Goal: Task Accomplishment & Management: Complete application form

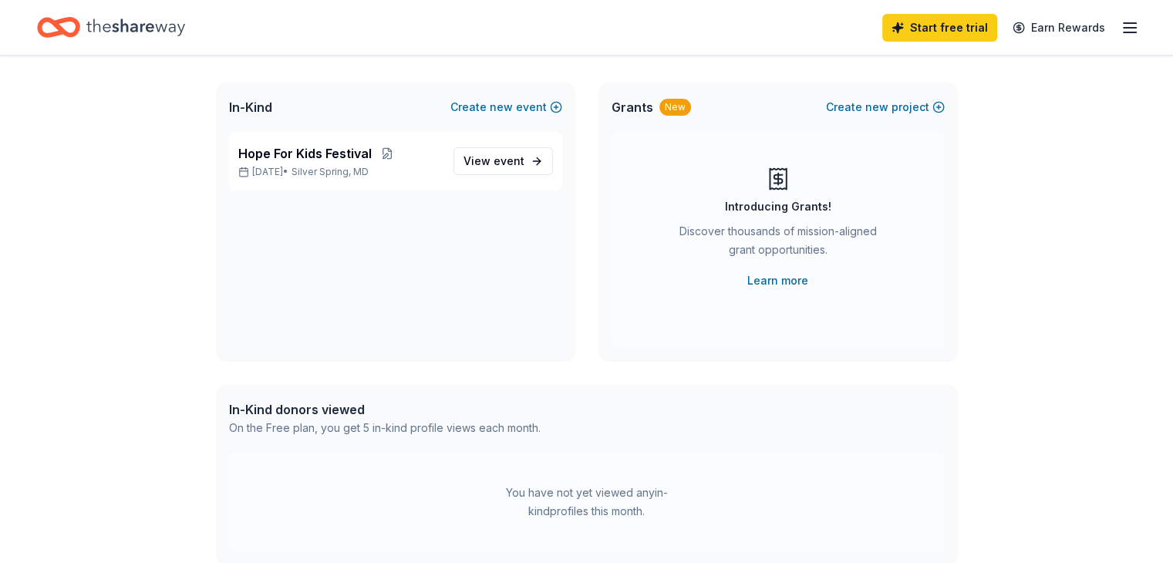
scroll to position [31, 0]
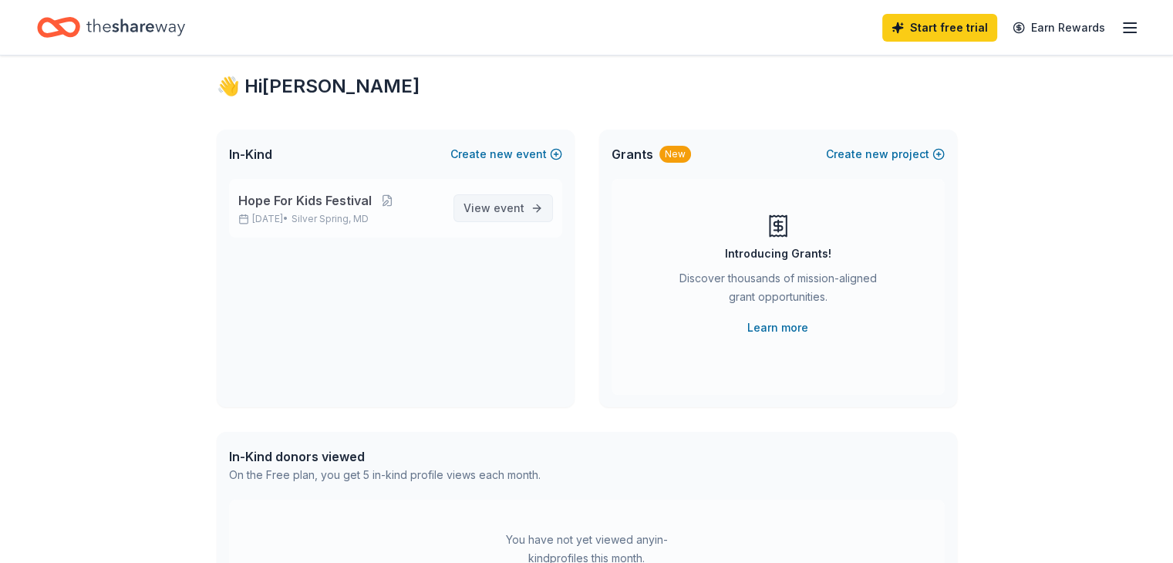
click at [487, 201] on span "View event" at bounding box center [493, 208] width 61 height 19
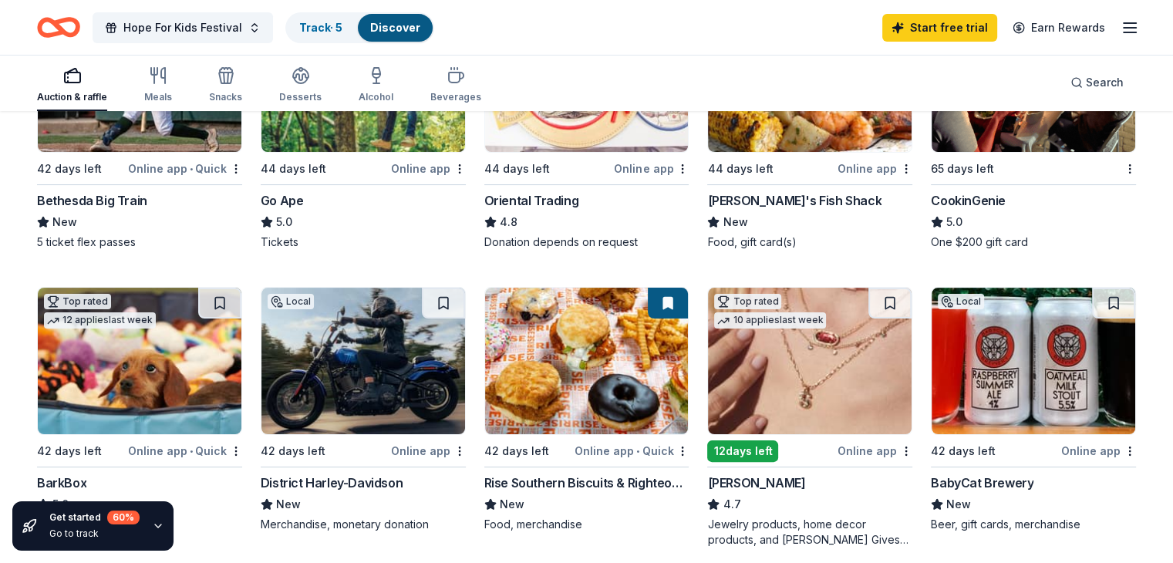
scroll to position [303, 0]
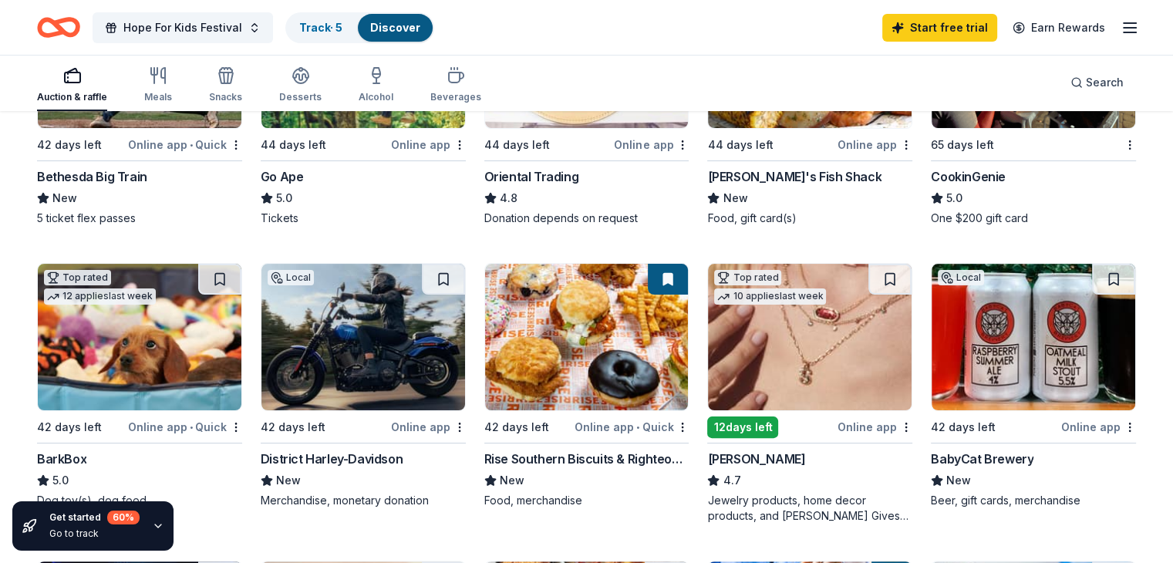
click at [129, 178] on div "Bethesda Big Train" at bounding box center [92, 176] width 110 height 19
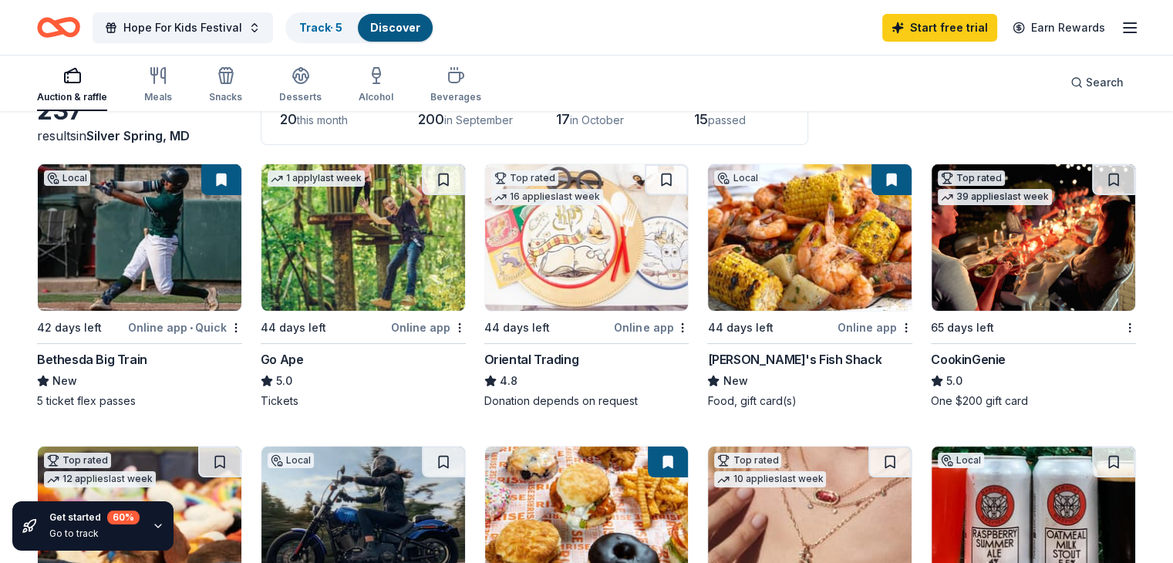
scroll to position [96, 0]
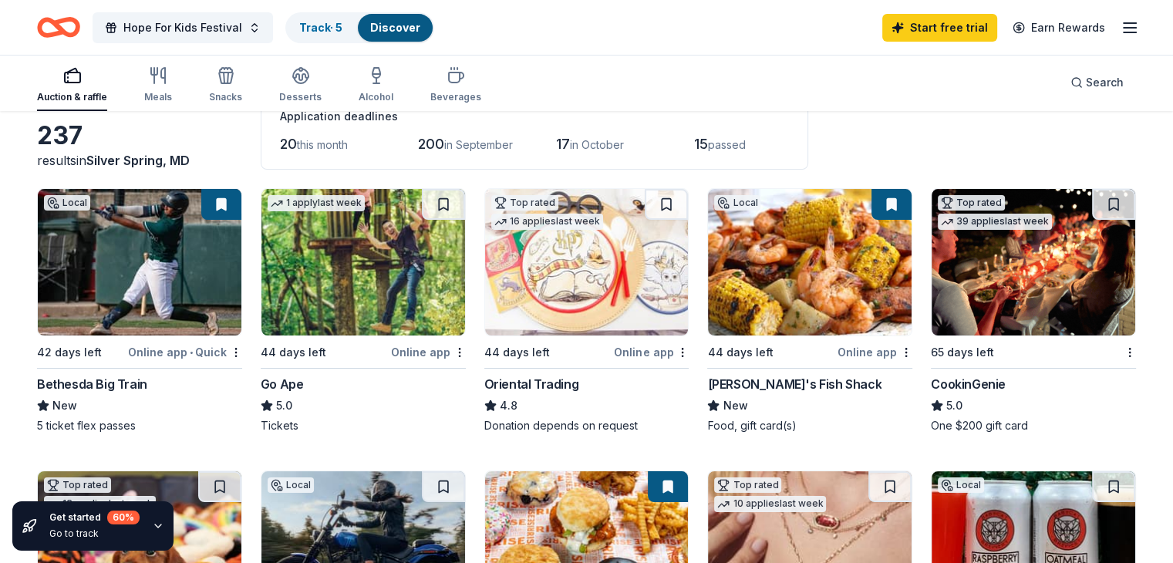
click at [430, 345] on div "Online app" at bounding box center [428, 351] width 75 height 19
click at [804, 258] on img at bounding box center [810, 262] width 204 height 146
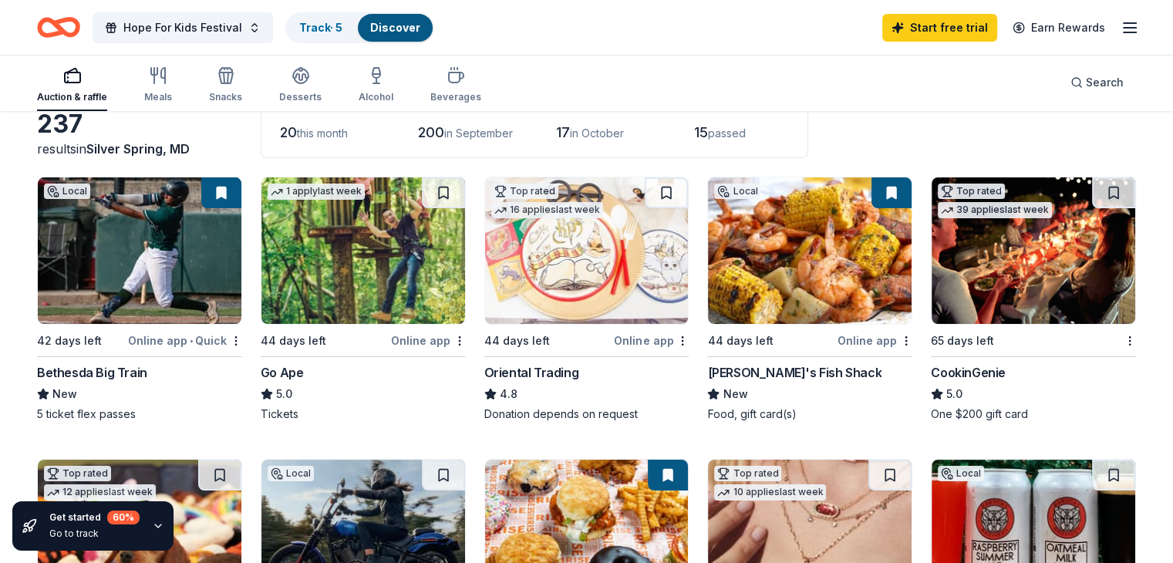
scroll to position [225, 0]
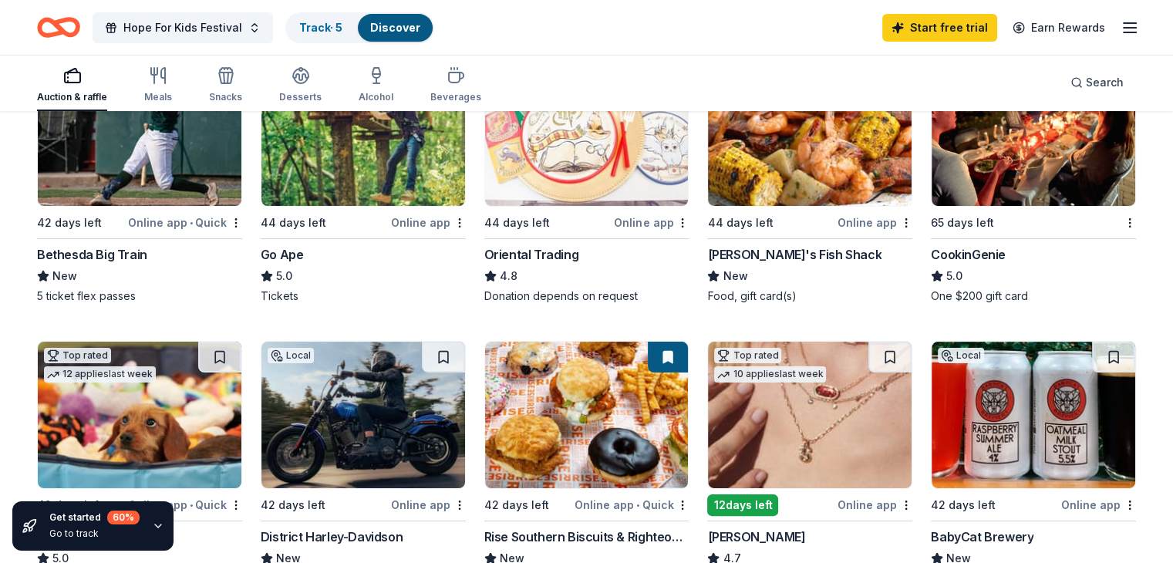
click at [959, 252] on div "CookinGenie" at bounding box center [968, 254] width 75 height 19
click at [957, 256] on div "CookinGenie" at bounding box center [968, 254] width 75 height 19
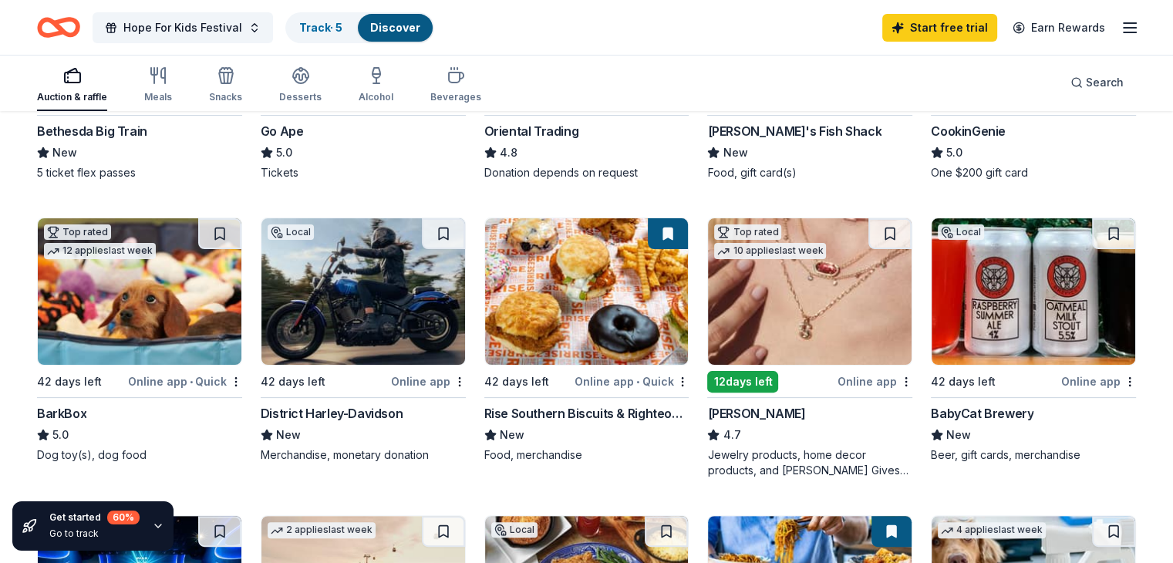
scroll to position [354, 0]
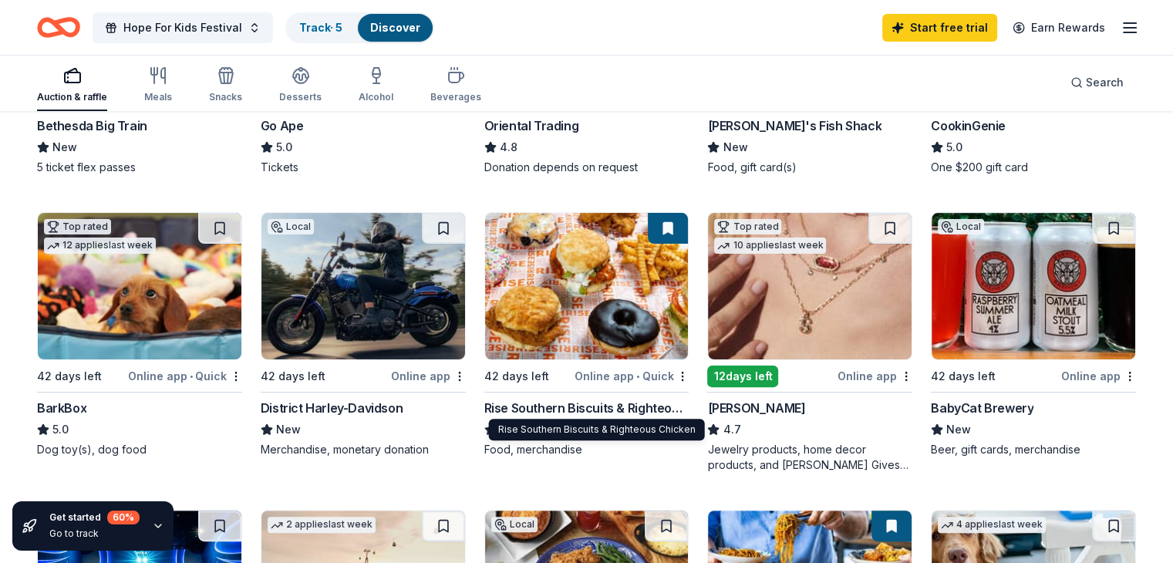
click at [586, 403] on div "Rise Southern Biscuits & Righteous Chicken" at bounding box center [586, 408] width 205 height 19
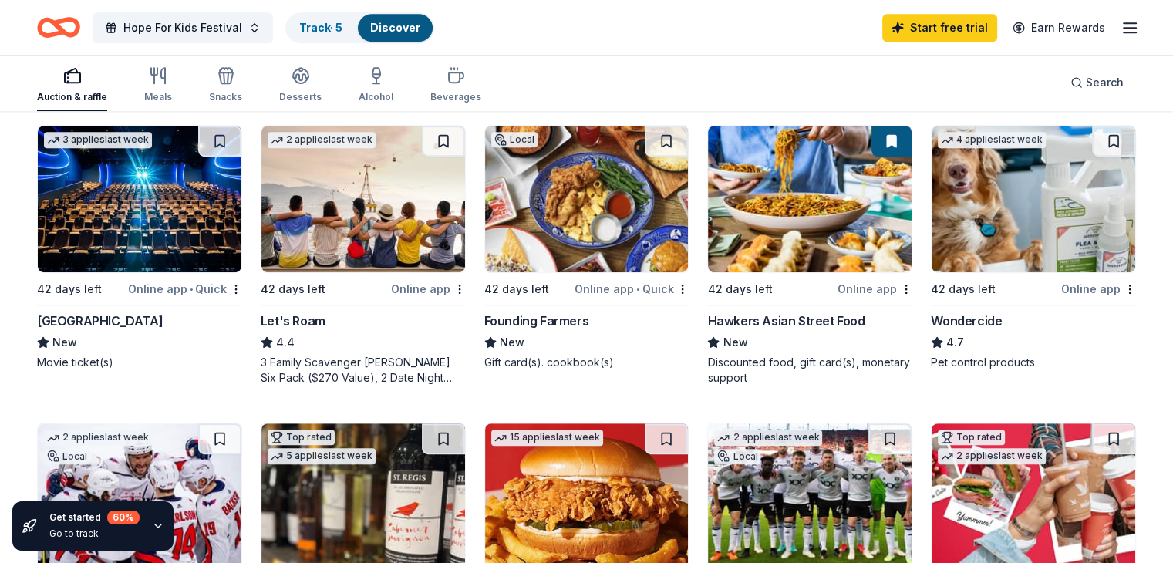
scroll to position [736, 0]
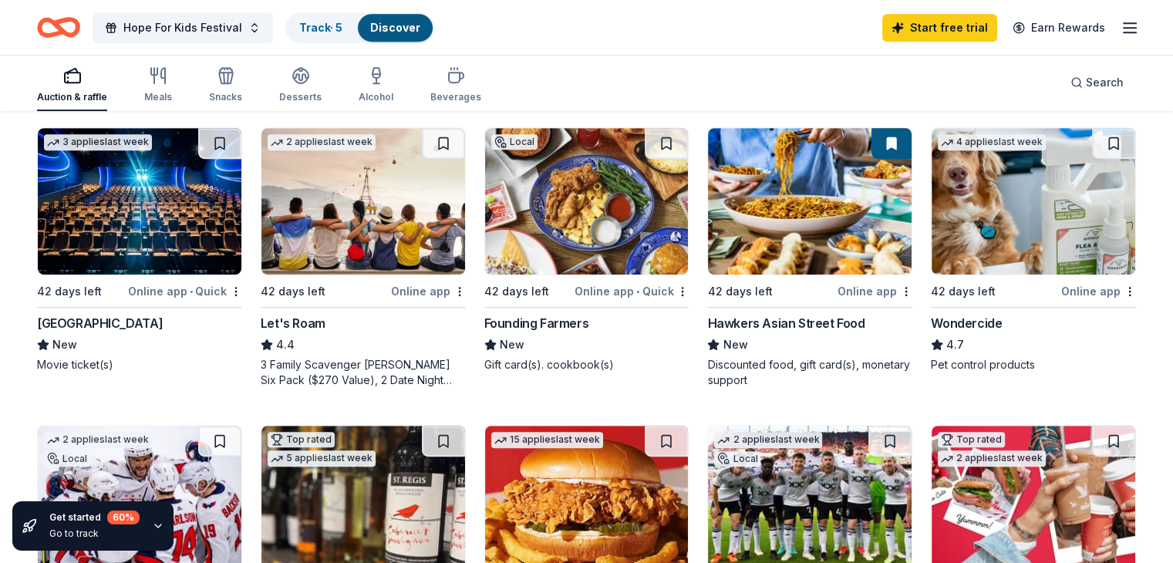
click at [89, 315] on div "Cinépolis" at bounding box center [100, 323] width 126 height 19
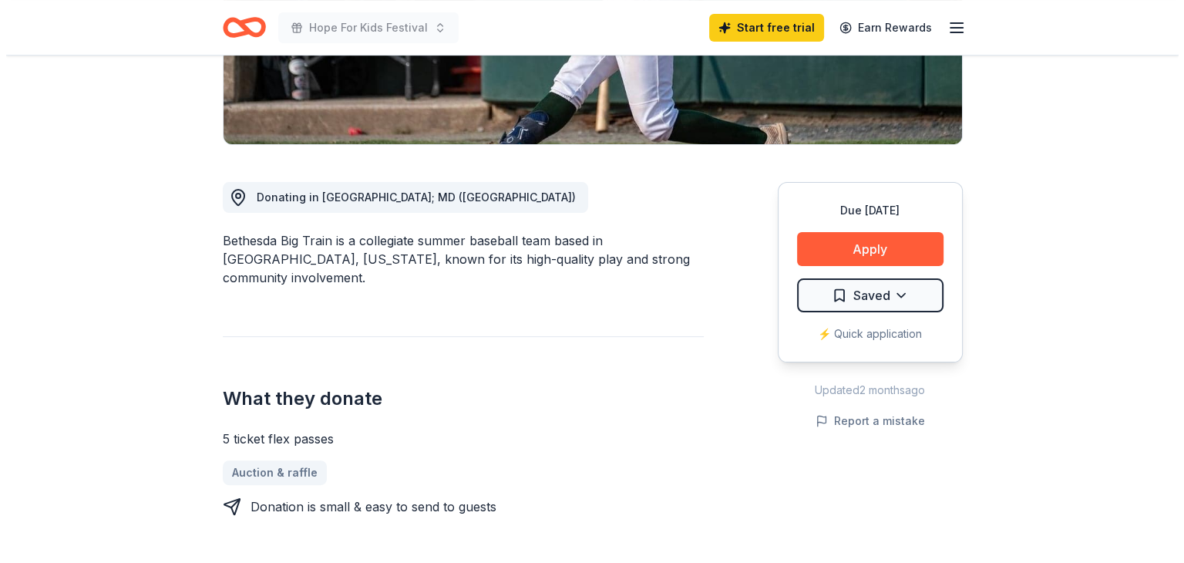
scroll to position [315, 0]
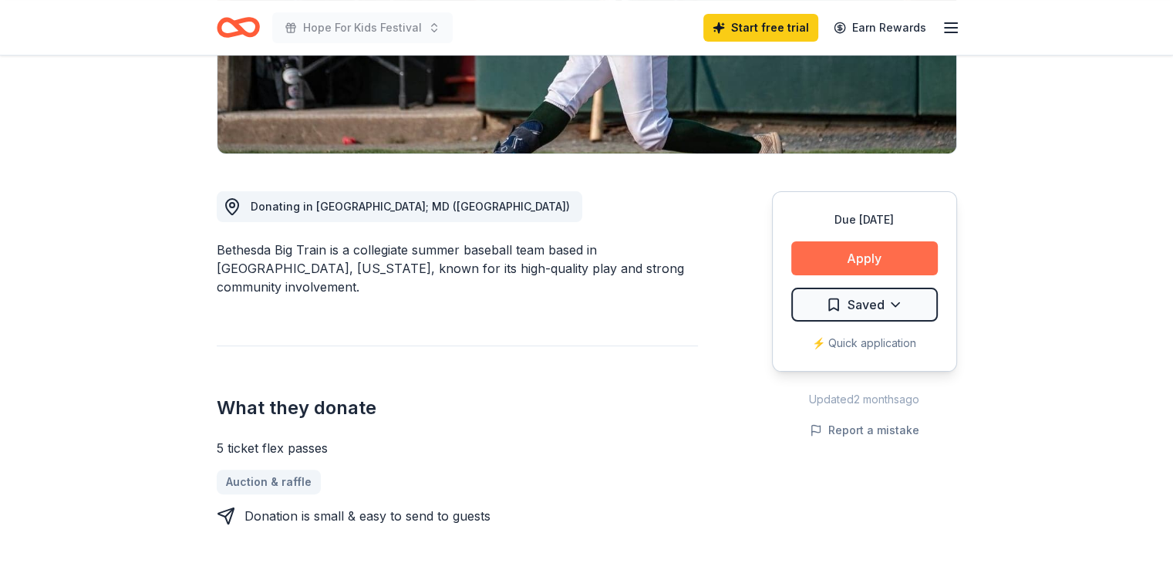
click at [882, 254] on button "Apply" at bounding box center [864, 258] width 146 height 34
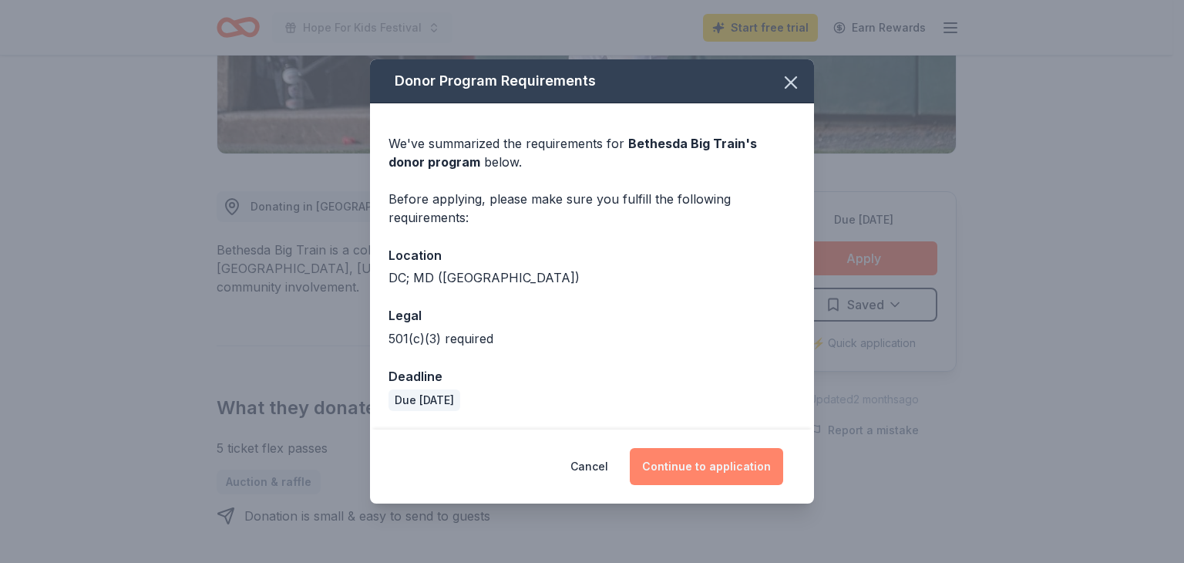
click at [682, 460] on button "Continue to application" at bounding box center [706, 466] width 153 height 37
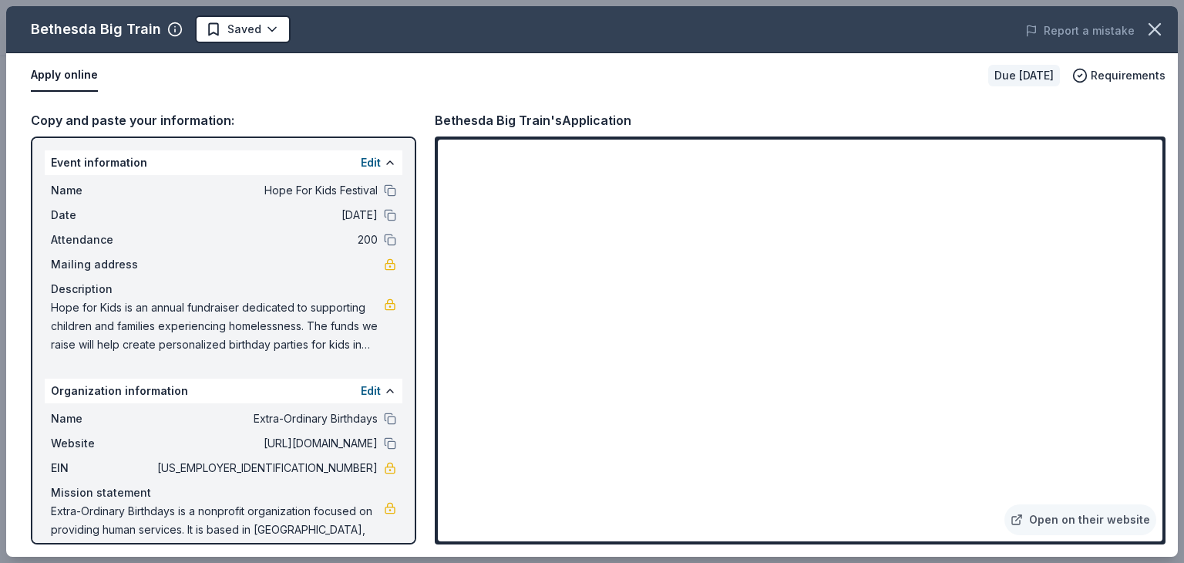
scroll to position [32, 0]
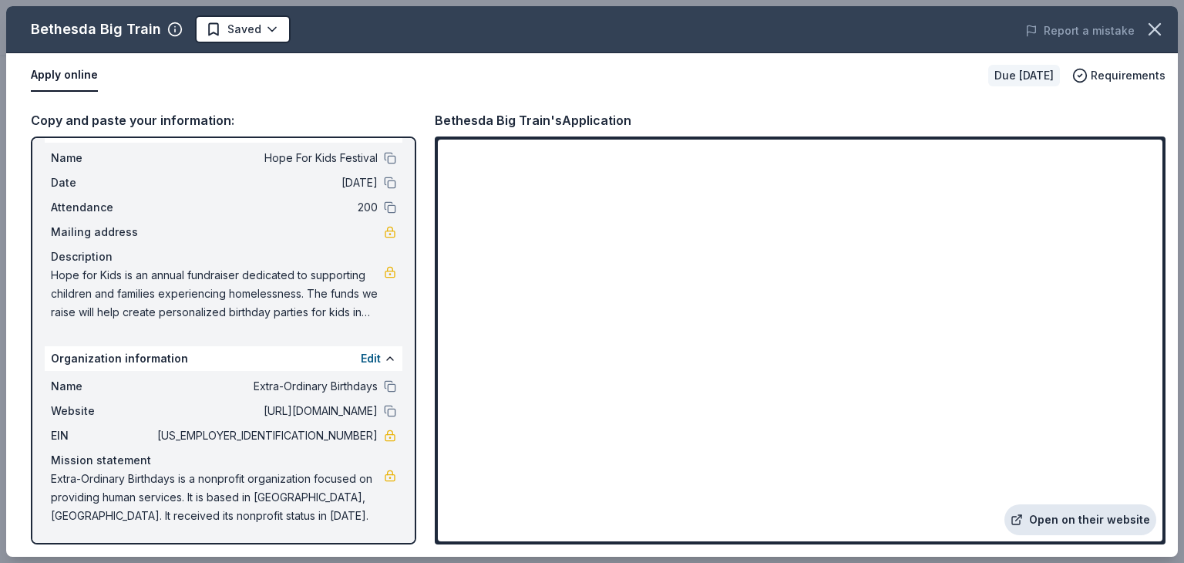
click at [1080, 515] on link "Open on their website" at bounding box center [1081, 519] width 152 height 31
drag, startPoint x: 369, startPoint y: 435, endPoint x: 321, endPoint y: 437, distance: 48.6
click at [321, 437] on div "EIN 27-3134087" at bounding box center [223, 435] width 345 height 19
drag, startPoint x: 296, startPoint y: 432, endPoint x: 360, endPoint y: 433, distance: 64.0
click at [360, 433] on span "[US_EMPLOYER_IDENTIFICATION_NUMBER]" at bounding box center [266, 435] width 224 height 19
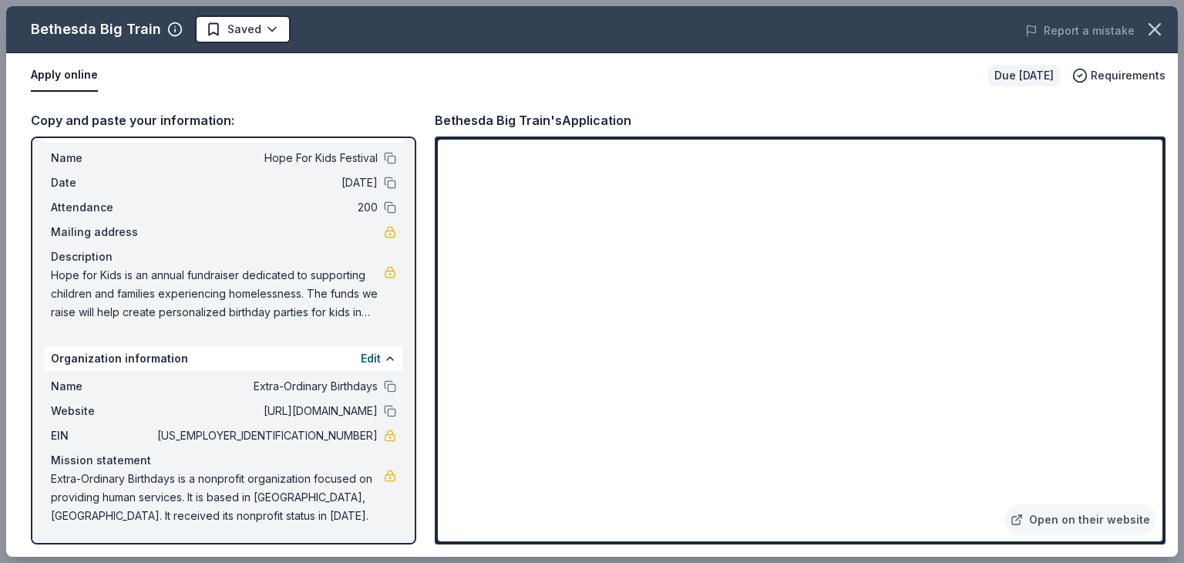
drag, startPoint x: 311, startPoint y: 433, endPoint x: 364, endPoint y: 445, distance: 54.4
click at [364, 445] on div "Name Extra-Ordinary Birthdays Website http://extraordinarybirthdays.org EIN 27-…" at bounding box center [224, 451] width 358 height 160
click at [321, 304] on span "Hope for Kids is an annual fundraiser dedicated to supporting children and fami…" at bounding box center [217, 294] width 333 height 56
click at [253, 291] on span "Hope for Kids is an annual fundraiser dedicated to supporting children and fami…" at bounding box center [217, 294] width 333 height 56
drag, startPoint x: 50, startPoint y: 274, endPoint x: 252, endPoint y: 303, distance: 204.1
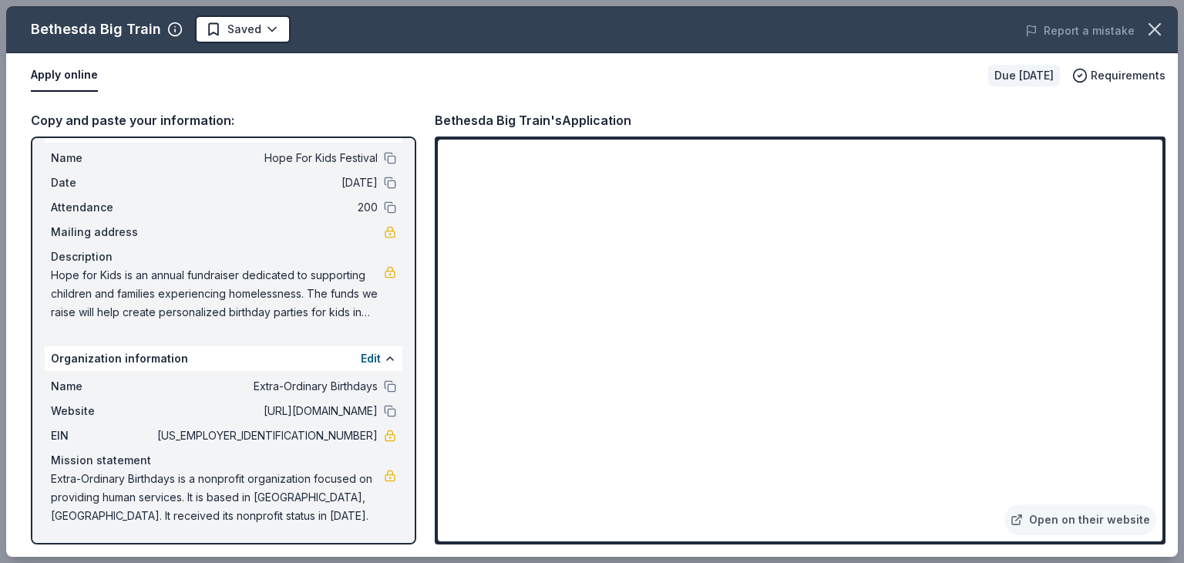
click at [252, 303] on span "Hope for Kids is an annual fundraiser dedicated to supporting children and fami…" at bounding box center [217, 294] width 333 height 56
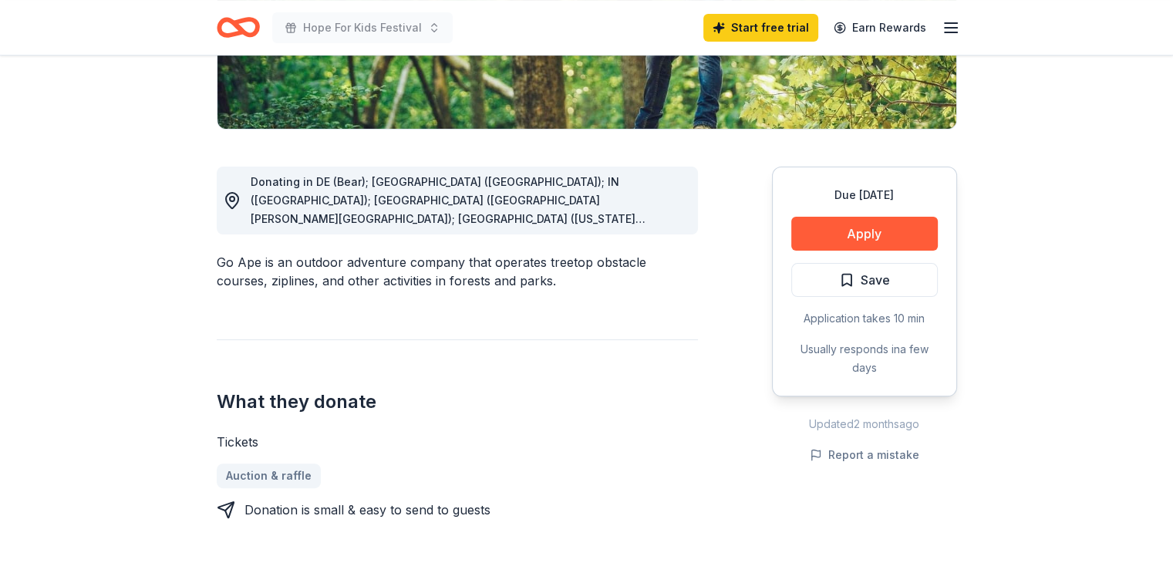
scroll to position [276, 0]
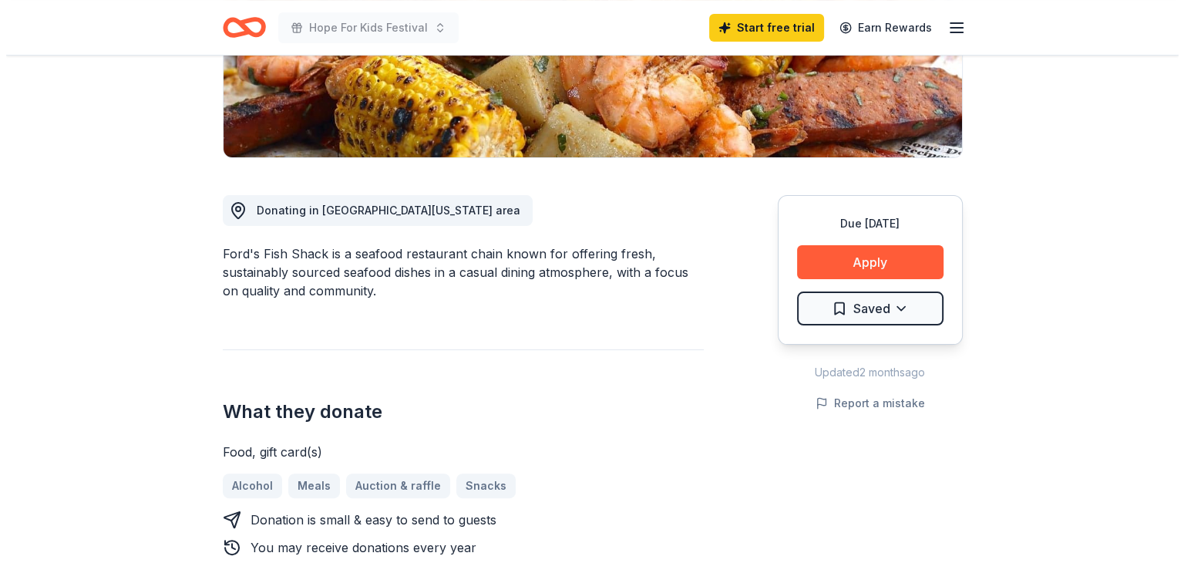
scroll to position [339, 0]
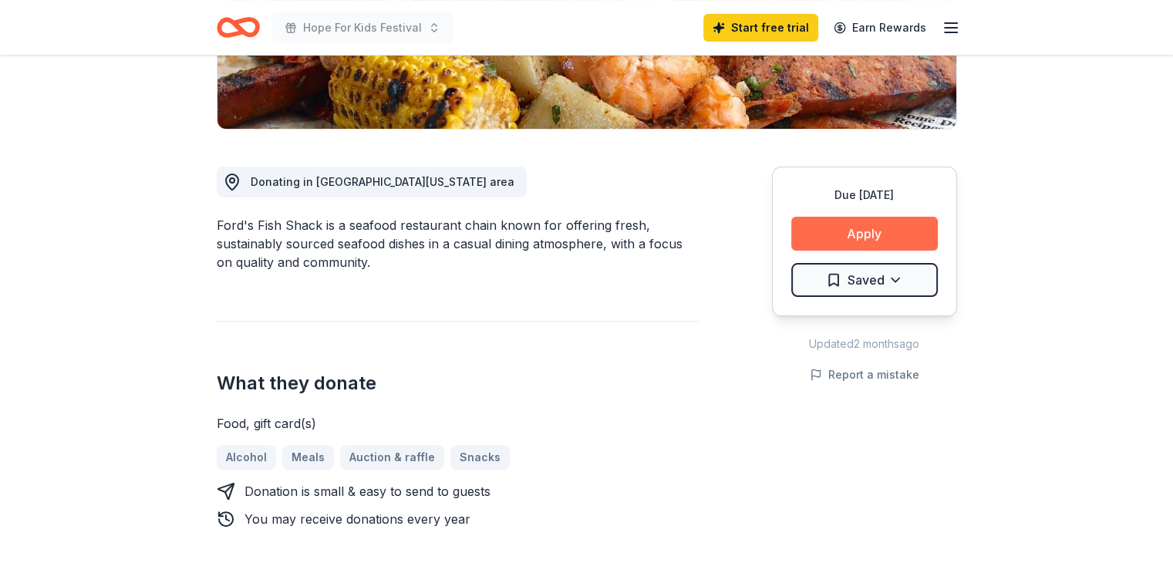
click at [850, 238] on button "Apply" at bounding box center [864, 234] width 146 height 34
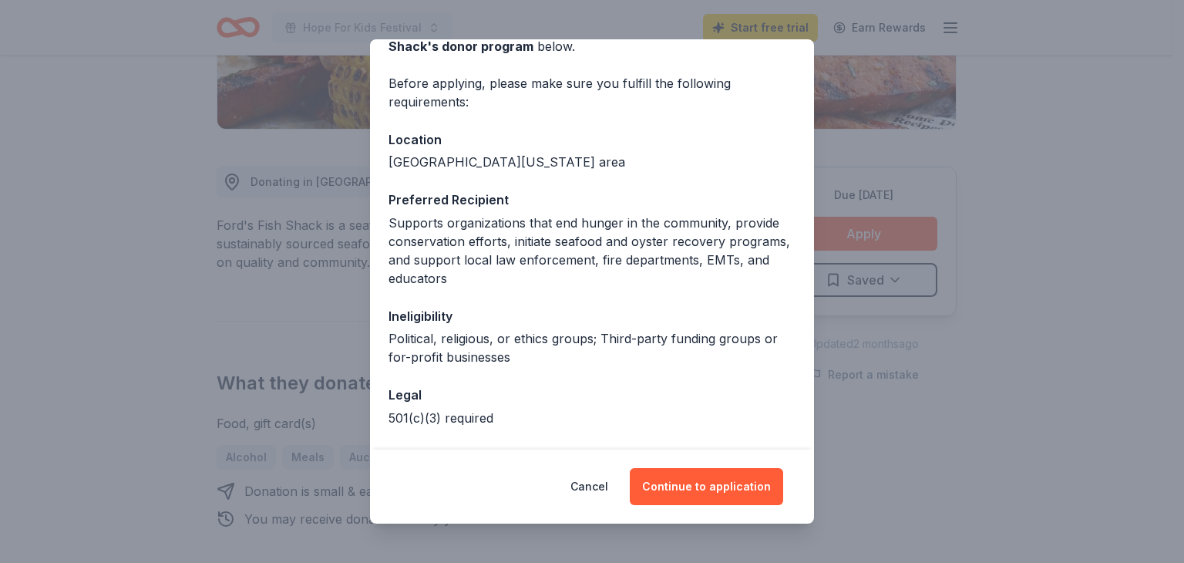
scroll to position [154, 0]
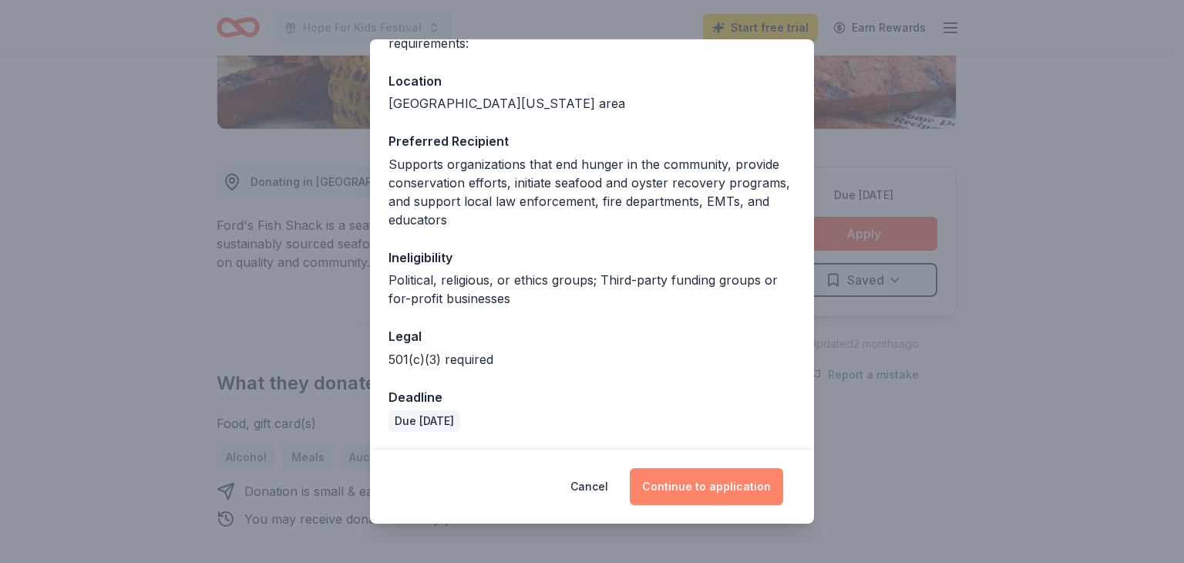
click at [684, 476] on button "Continue to application" at bounding box center [706, 486] width 153 height 37
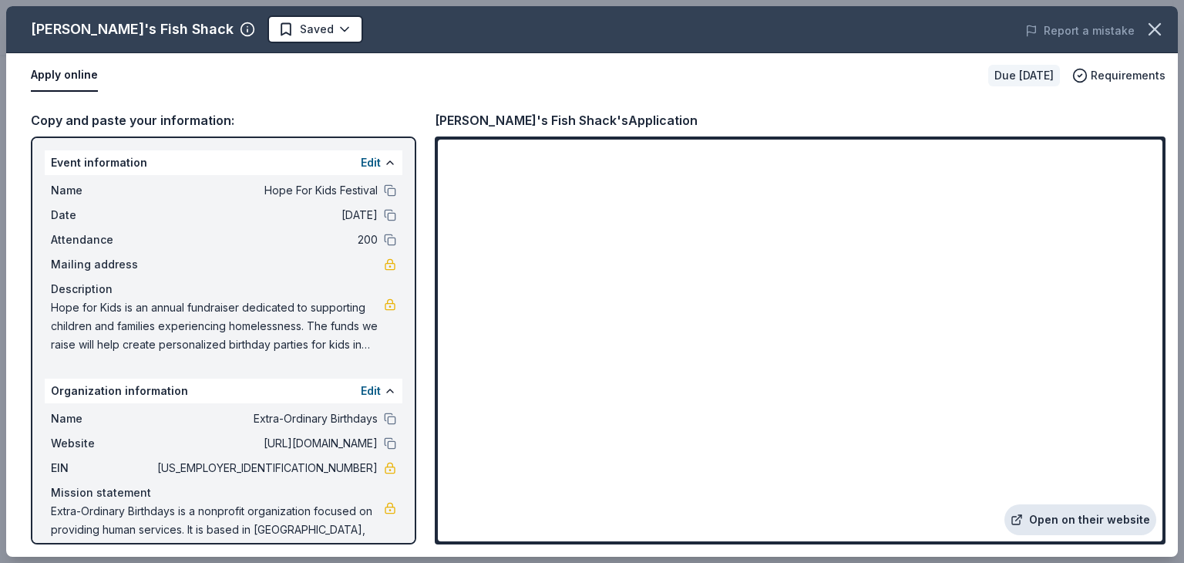
click at [1067, 518] on link "Open on their website" at bounding box center [1081, 519] width 152 height 31
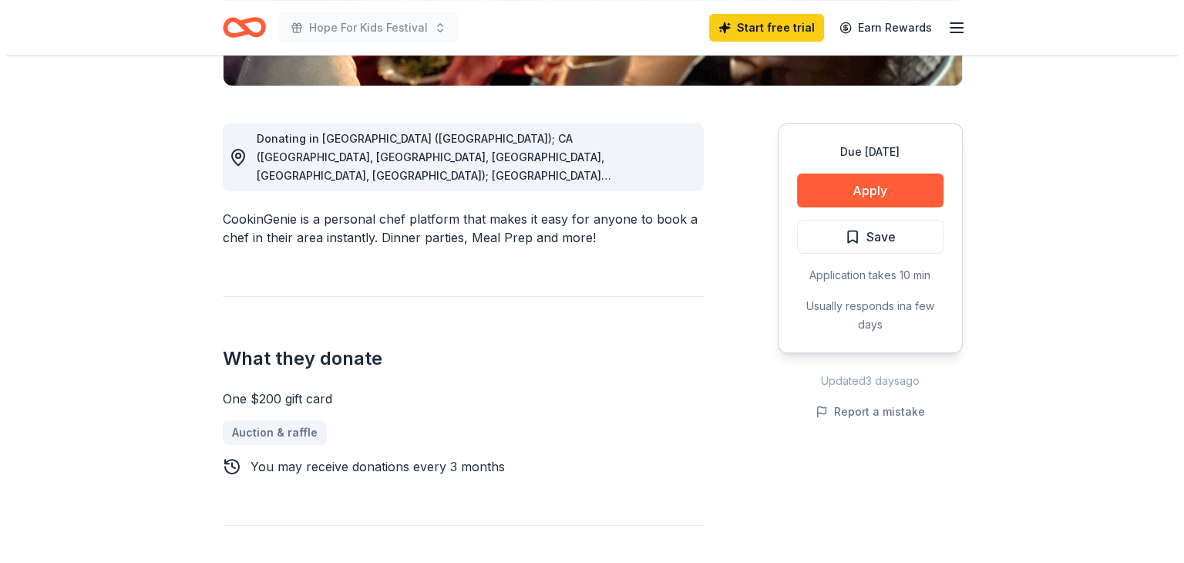
scroll to position [276, 0]
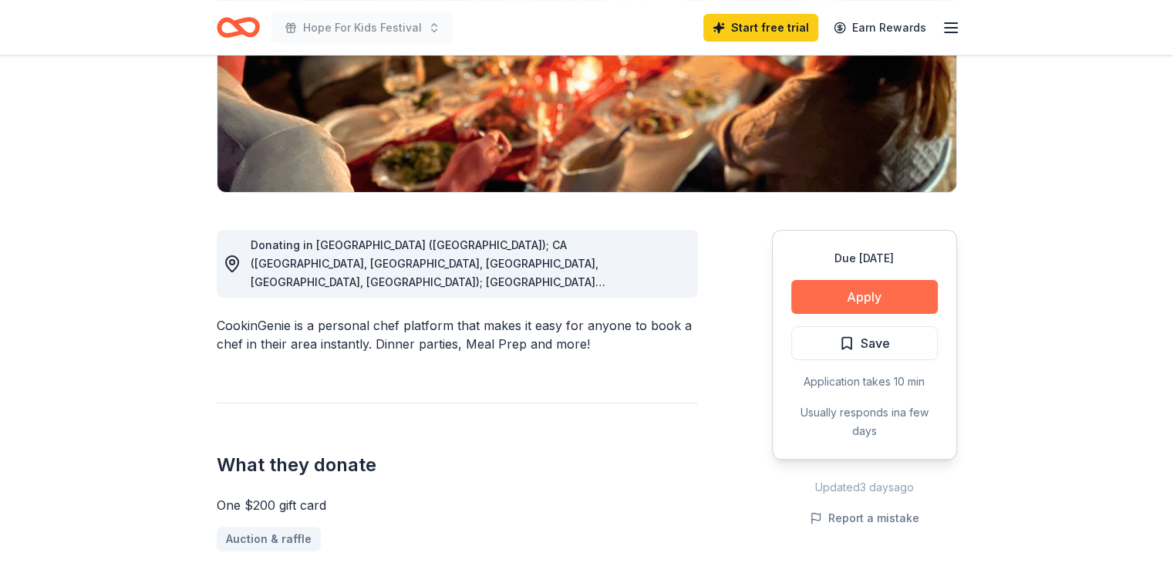
click at [907, 294] on button "Apply" at bounding box center [864, 297] width 146 height 34
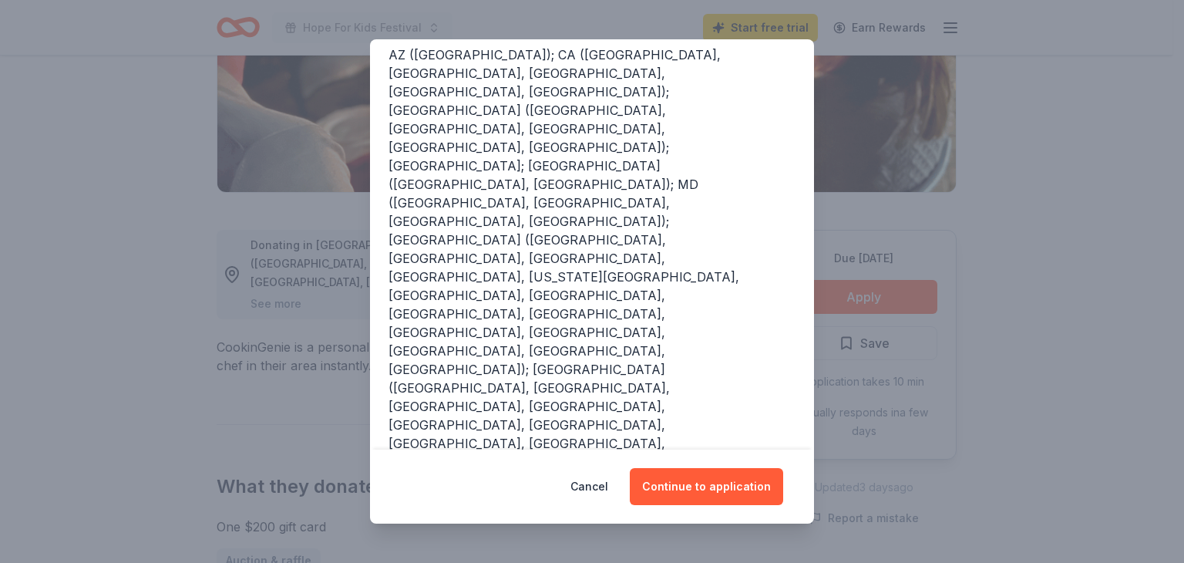
scroll to position [199, 0]
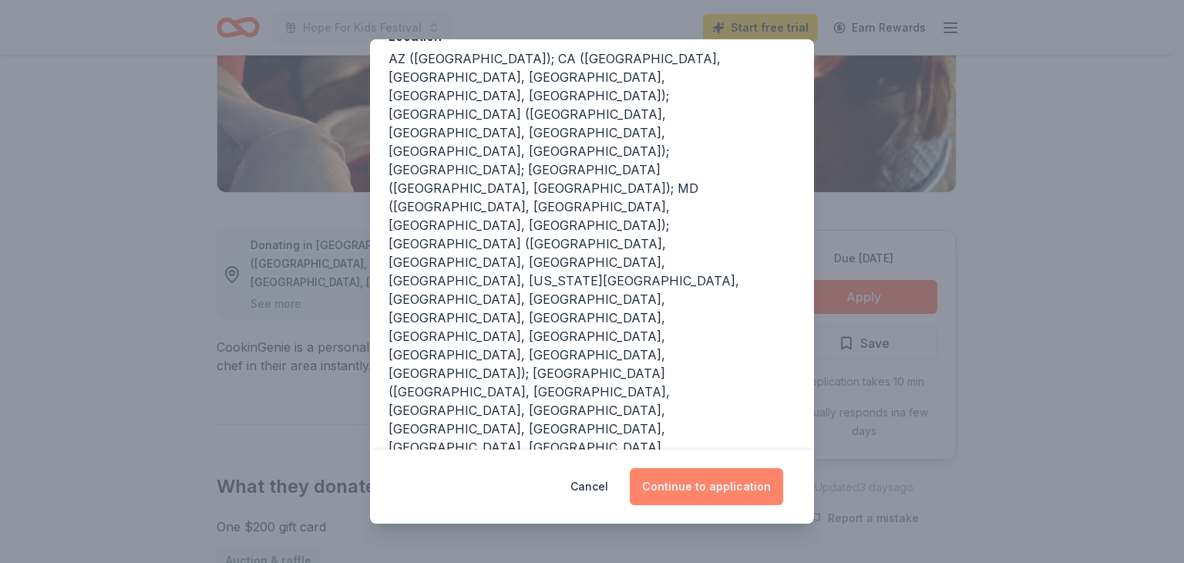
click at [682, 488] on button "Continue to application" at bounding box center [706, 486] width 153 height 37
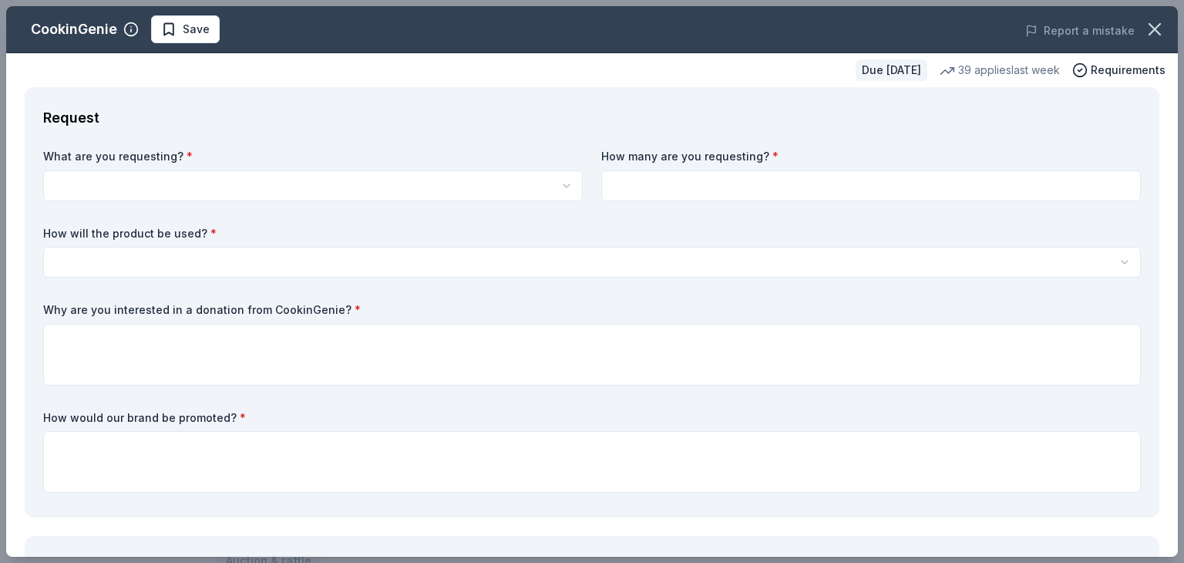
click at [561, 185] on html "Hope For Kids Festival Start free trial Earn Rewards Due in 65 days Share Cooki…" at bounding box center [592, 5] width 1184 height 563
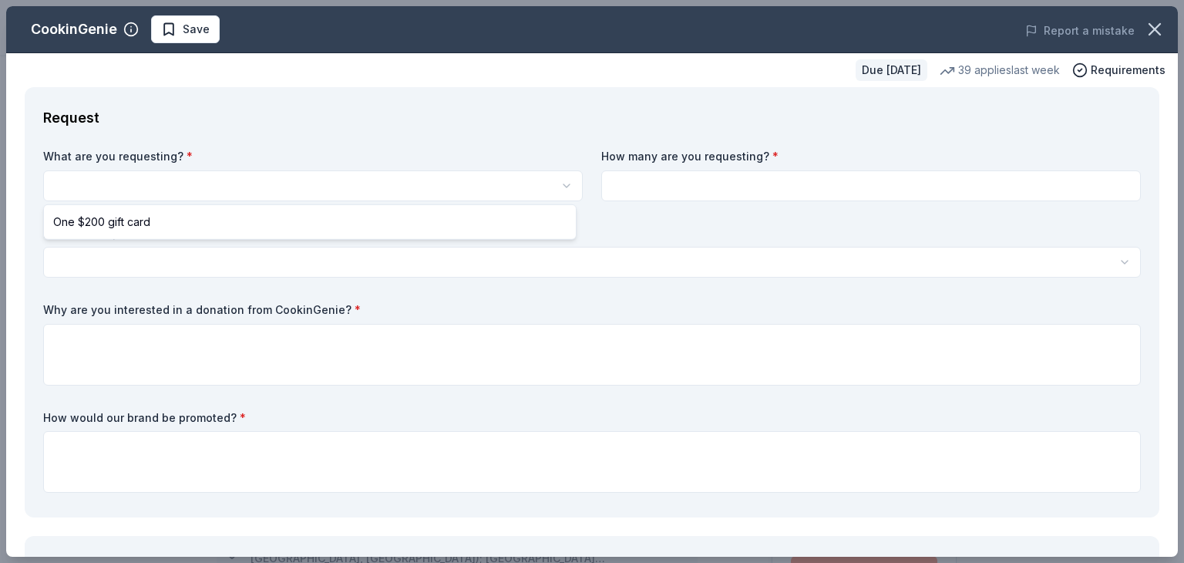
scroll to position [0, 0]
select select "One $200 gift card"
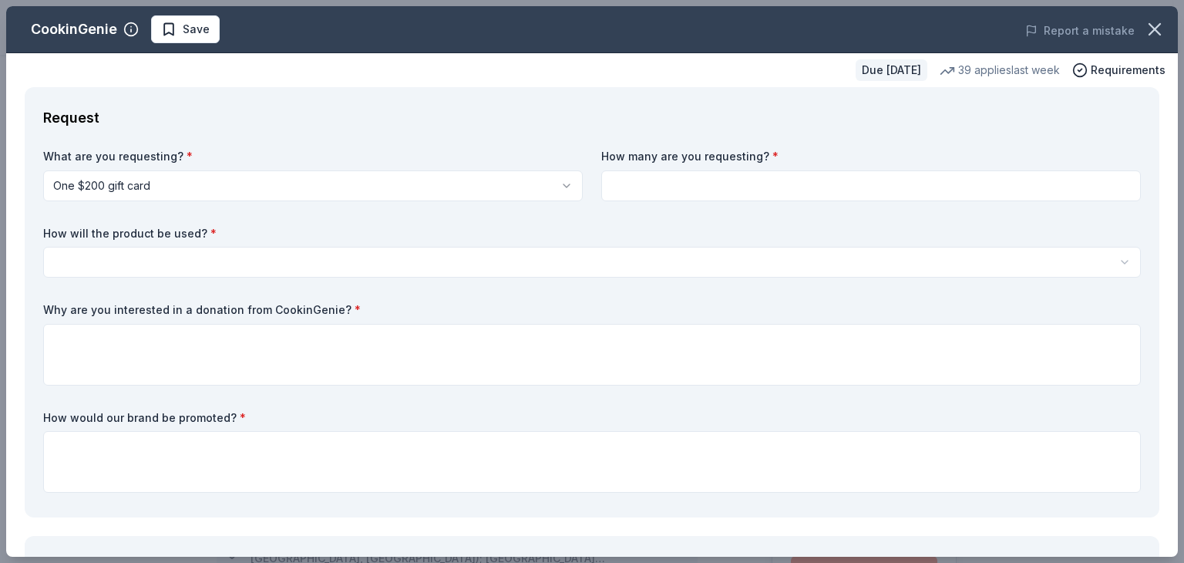
click at [663, 193] on input at bounding box center [871, 185] width 540 height 31
drag, startPoint x: 1182, startPoint y: 89, endPoint x: 1183, endPoint y: 166, distance: 77.1
click at [1172, 166] on div "CookinGenie Save Report a mistake Due in 65 days 39 applies last week Requireme…" at bounding box center [592, 281] width 1184 height 563
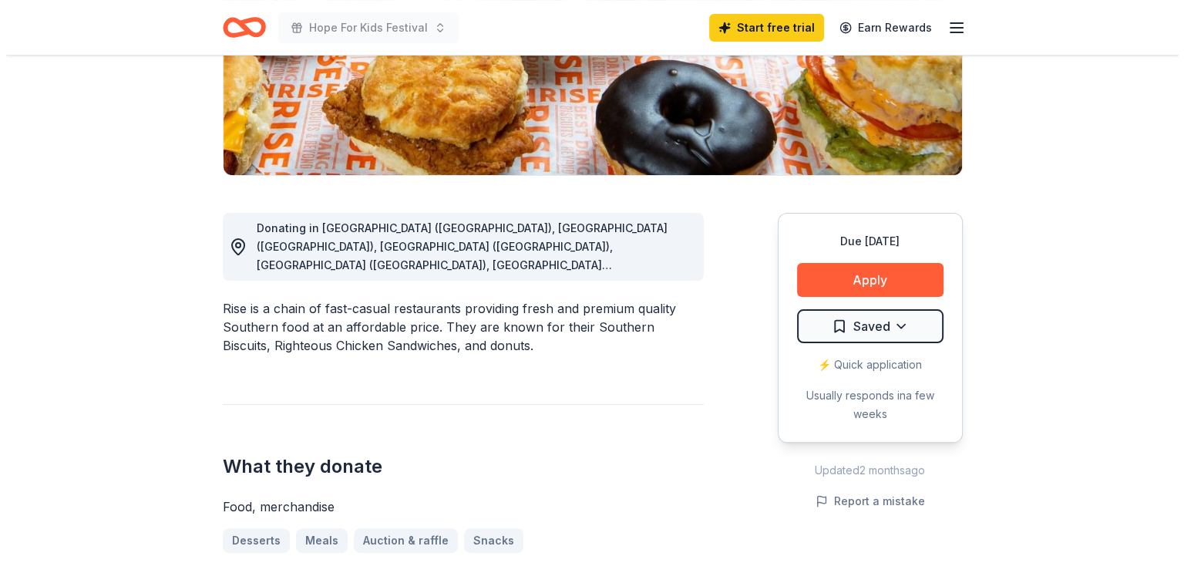
scroll to position [301, 0]
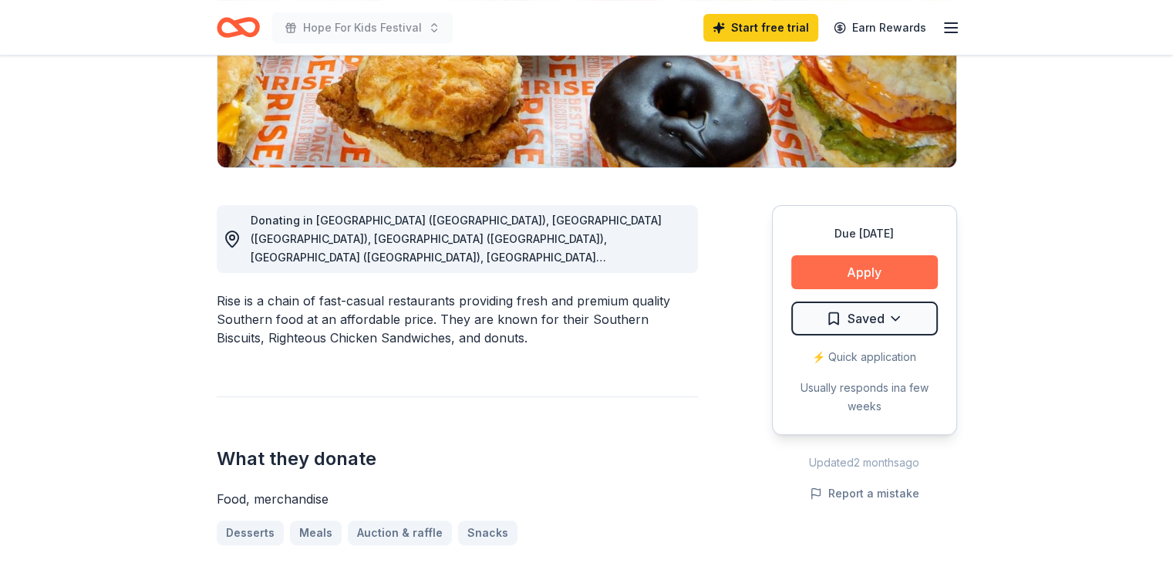
click at [826, 266] on button "Apply" at bounding box center [864, 272] width 146 height 34
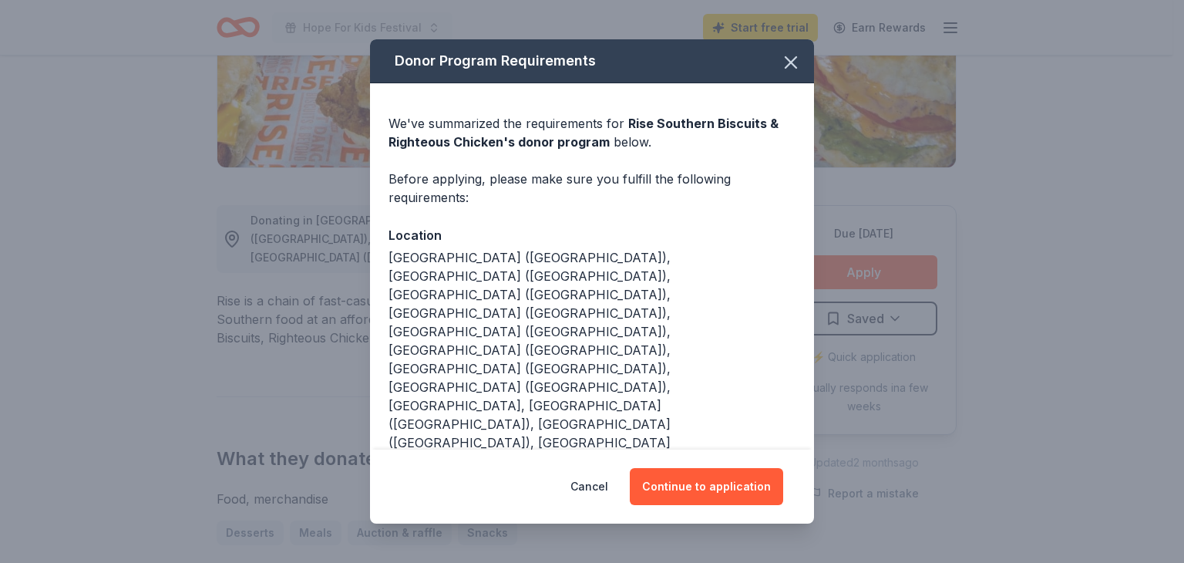
scroll to position [76, 0]
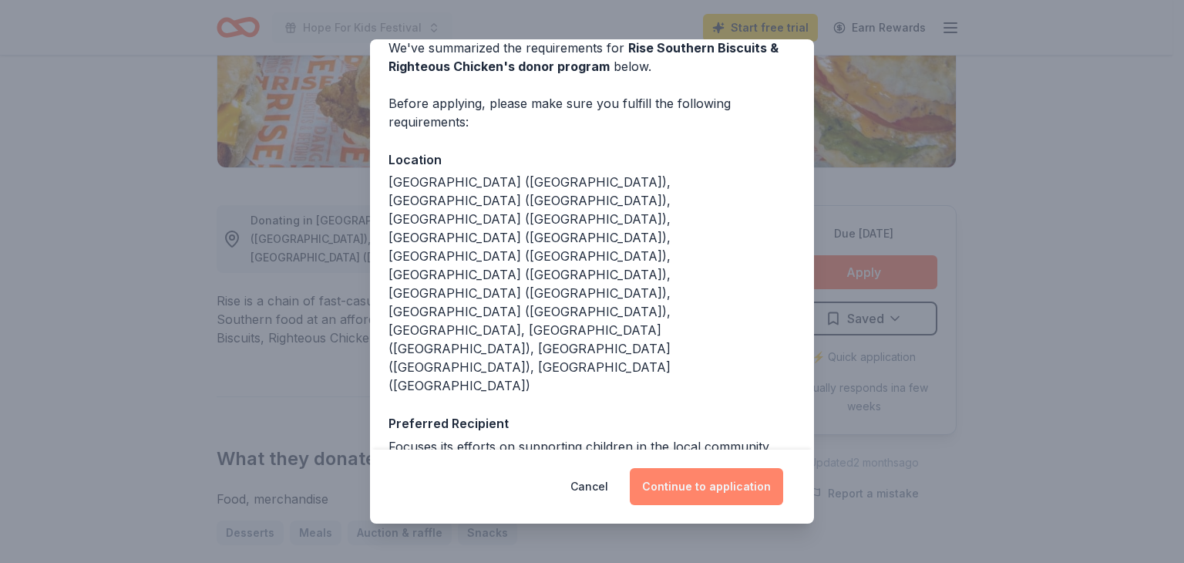
click at [675, 486] on button "Continue to application" at bounding box center [706, 486] width 153 height 37
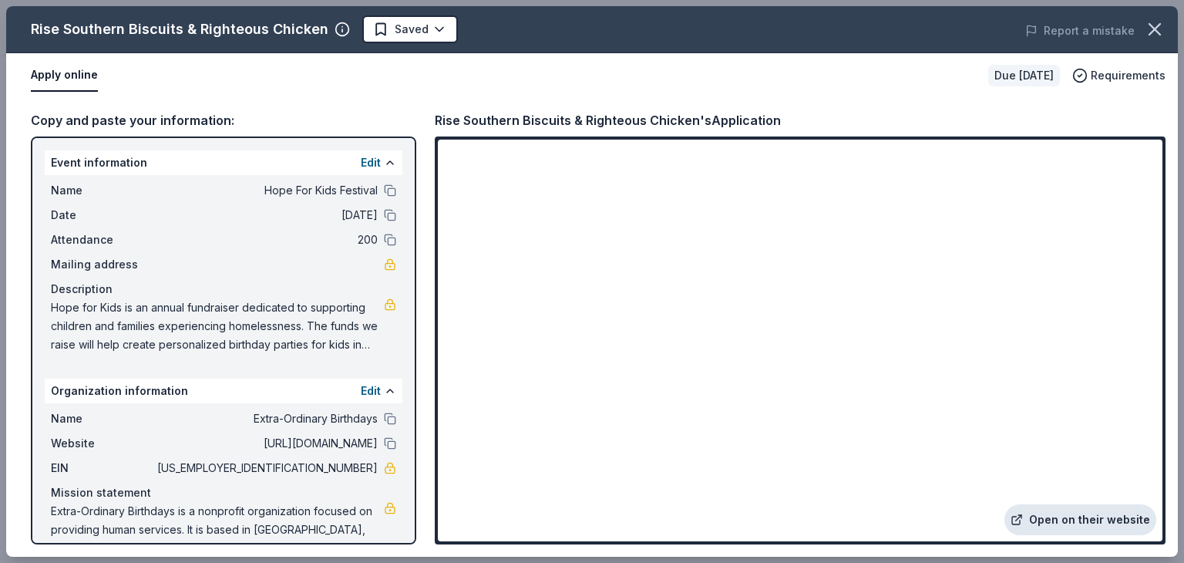
click at [1084, 526] on link "Open on their website" at bounding box center [1081, 519] width 152 height 31
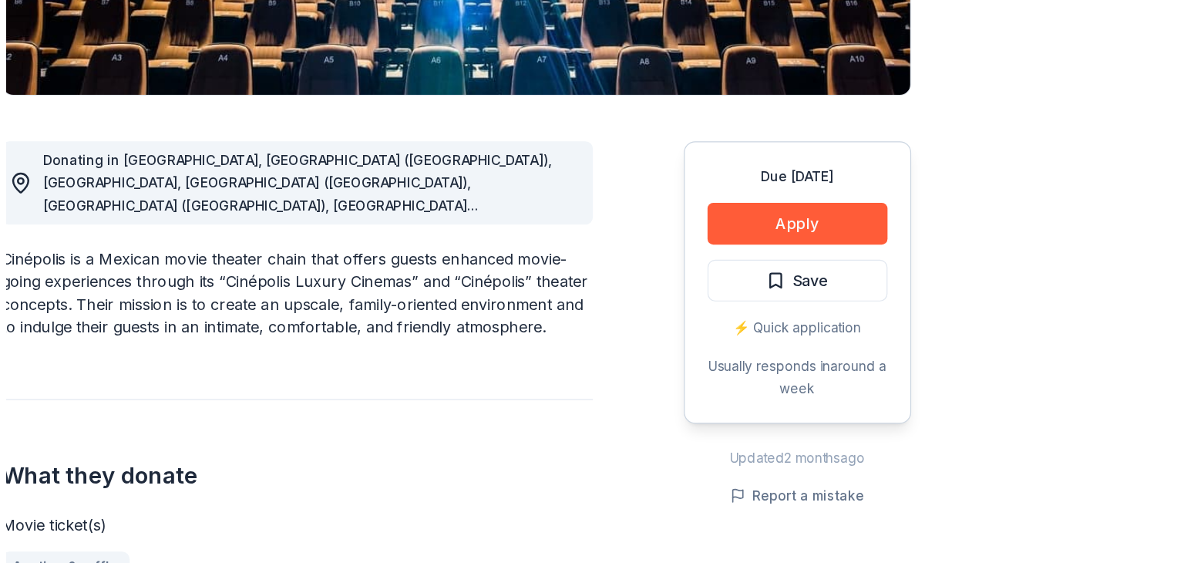
scroll to position [311, 0]
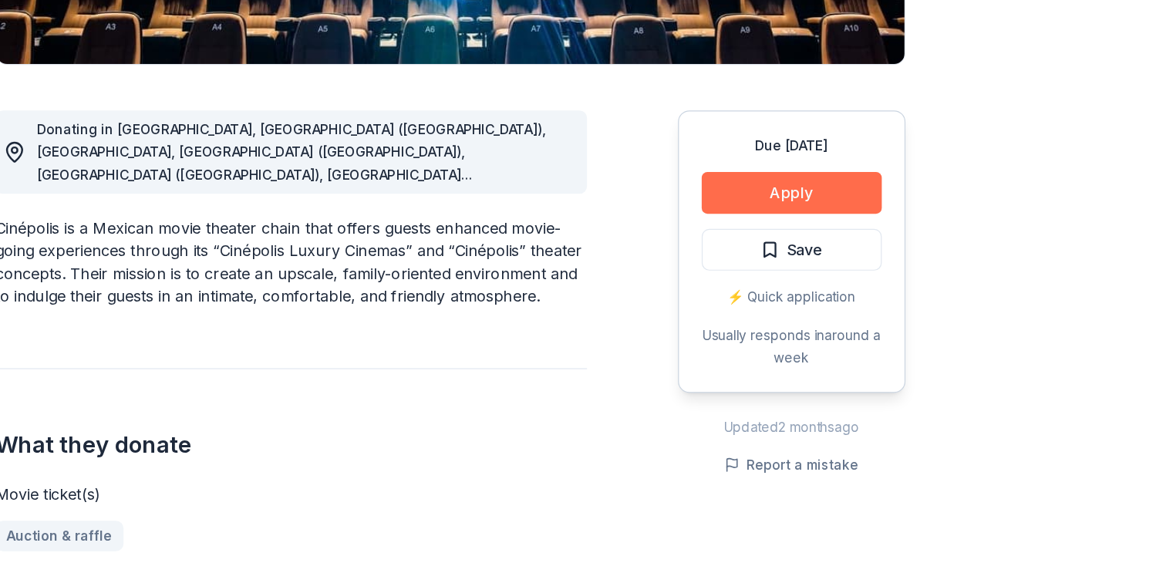
click at [854, 255] on button "Apply" at bounding box center [864, 261] width 146 height 34
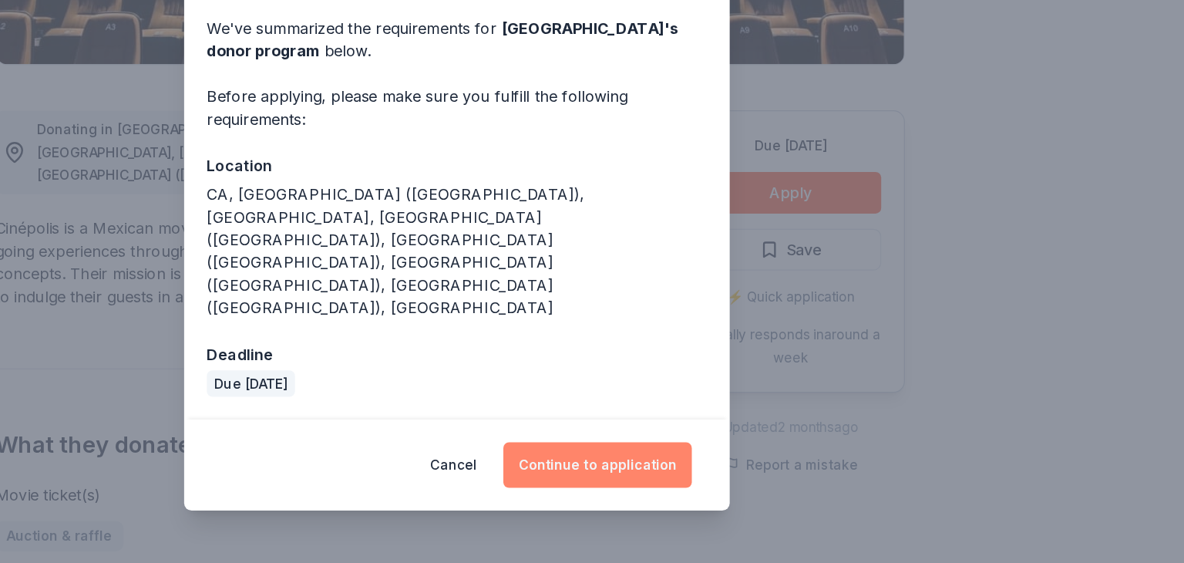
click at [692, 464] on button "Continue to application" at bounding box center [706, 482] width 153 height 37
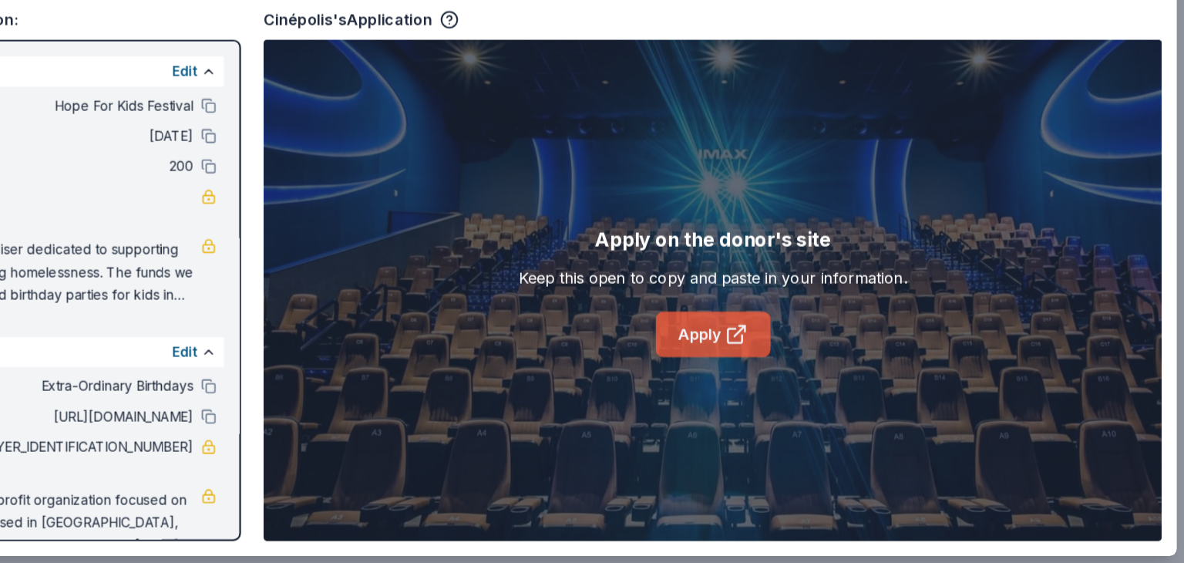
click at [819, 369] on icon at bounding box center [819, 376] width 19 height 19
